Goal: Task Accomplishment & Management: Use online tool/utility

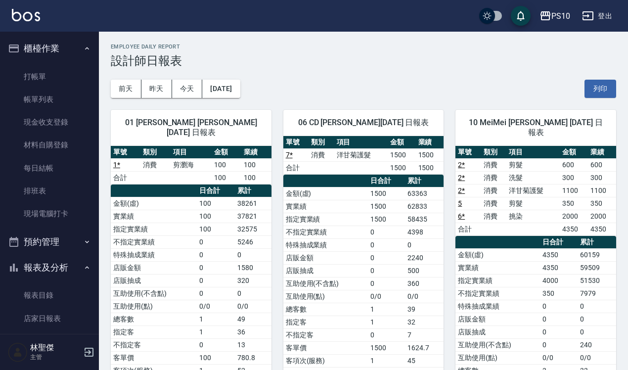
drag, startPoint x: 45, startPoint y: 77, endPoint x: 317, endPoint y: 104, distance: 273.2
click at [45, 77] on link "打帳單" at bounding box center [49, 76] width 91 height 23
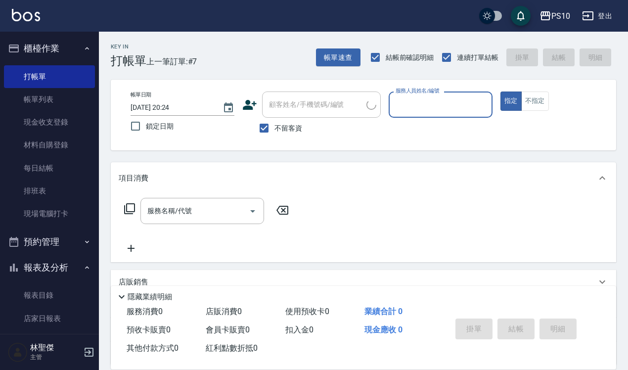
click at [460, 111] on input "服務人員姓名/編號" at bounding box center [440, 104] width 95 height 17
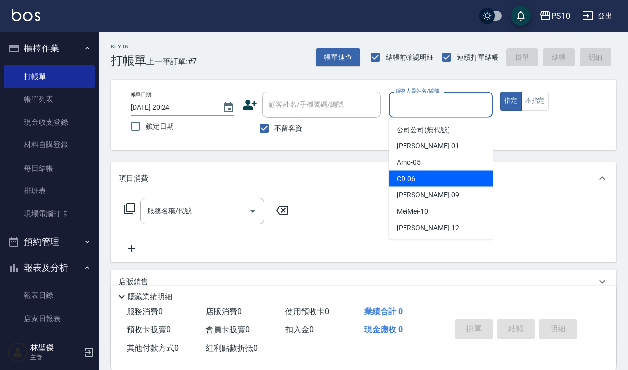
click at [427, 181] on div "CD -06" at bounding box center [440, 179] width 104 height 16
type input "CD-06"
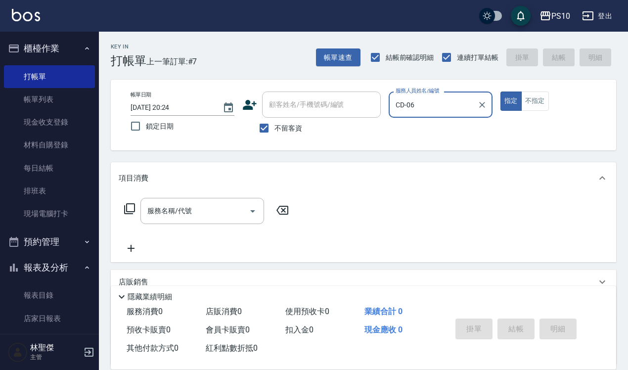
click at [176, 214] on div "服務名稱/代號 服務名稱/代號" at bounding box center [202, 211] width 124 height 26
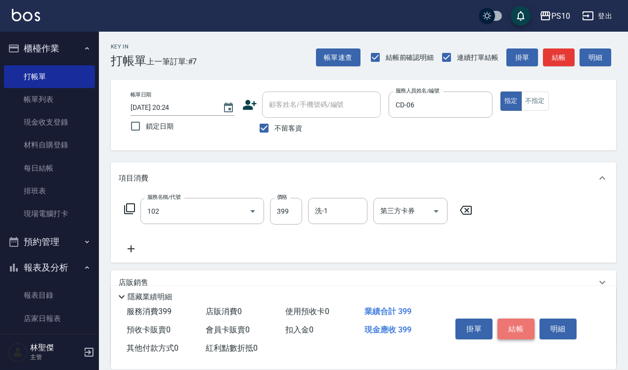
type input "SPA洗髮399(102)"
click at [527, 323] on button "結帳" at bounding box center [515, 328] width 37 height 21
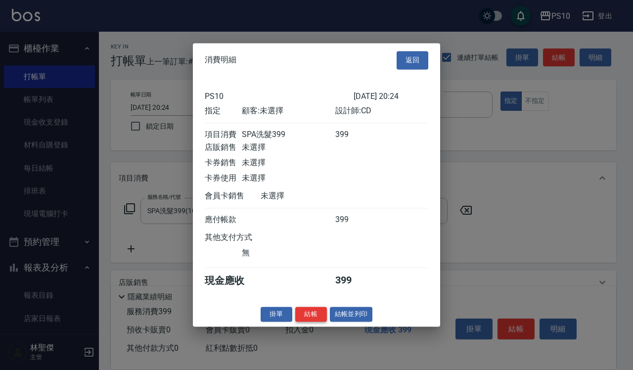
click at [319, 319] on button "結帳" at bounding box center [311, 313] width 32 height 15
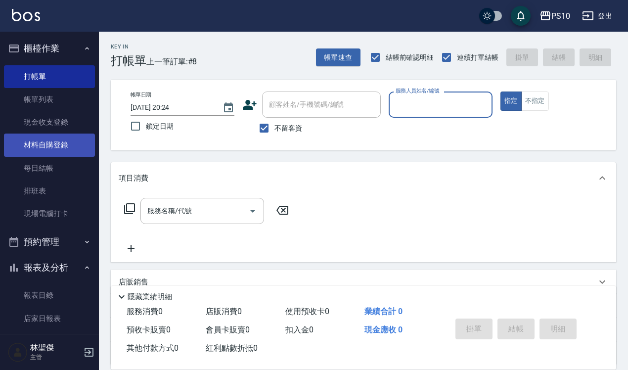
scroll to position [228, 0]
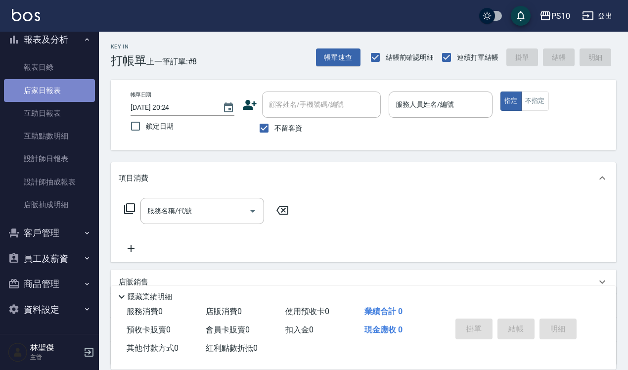
click at [63, 85] on link "店家日報表" at bounding box center [49, 90] width 91 height 23
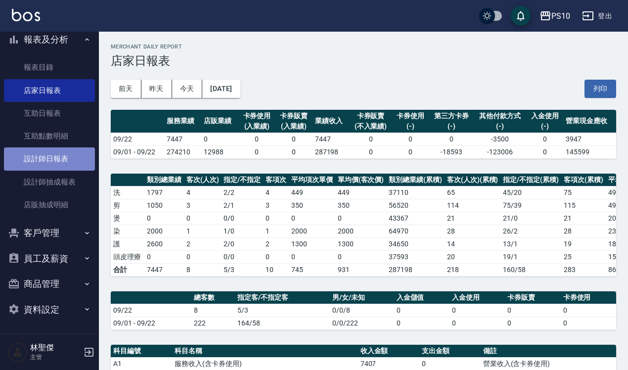
click at [50, 156] on link "設計師日報表" at bounding box center [49, 158] width 91 height 23
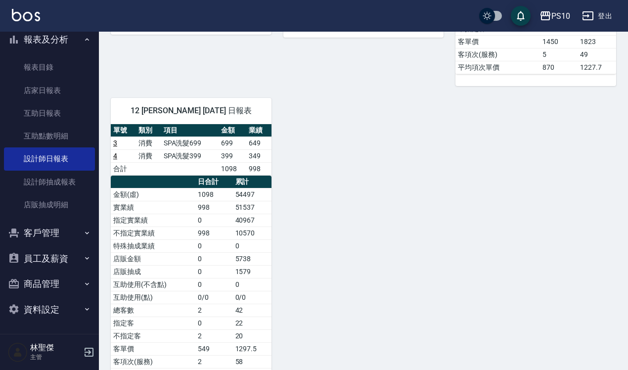
scroll to position [396, 0]
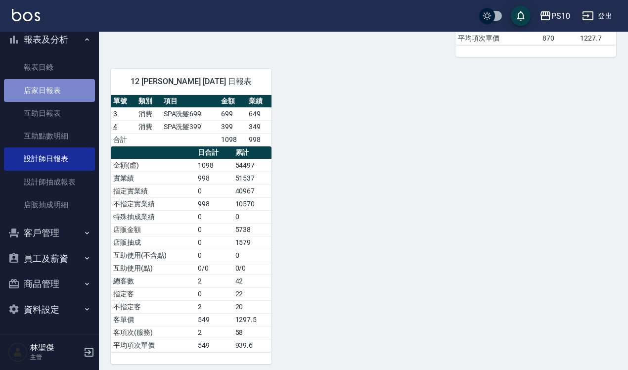
click at [53, 83] on link "店家日報表" at bounding box center [49, 90] width 91 height 23
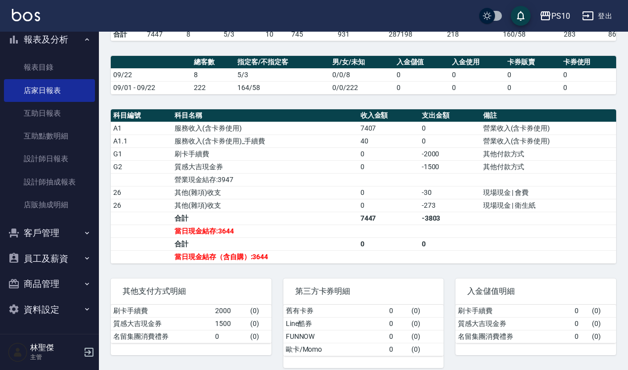
scroll to position [257, 0]
